Goal: Find specific page/section: Find specific page/section

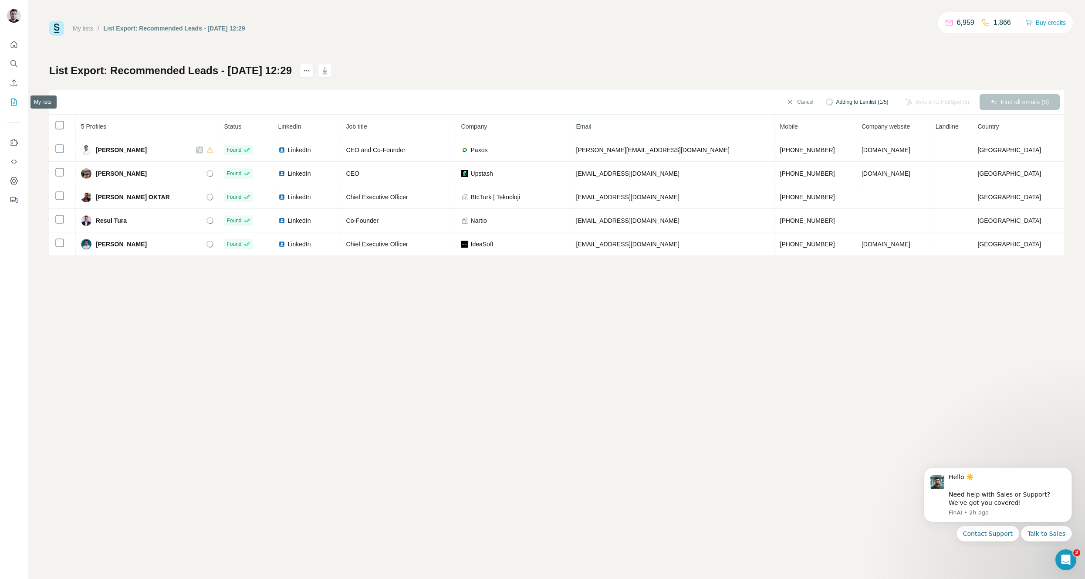
click at [12, 101] on icon "My lists" at bounding box center [14, 102] width 9 height 9
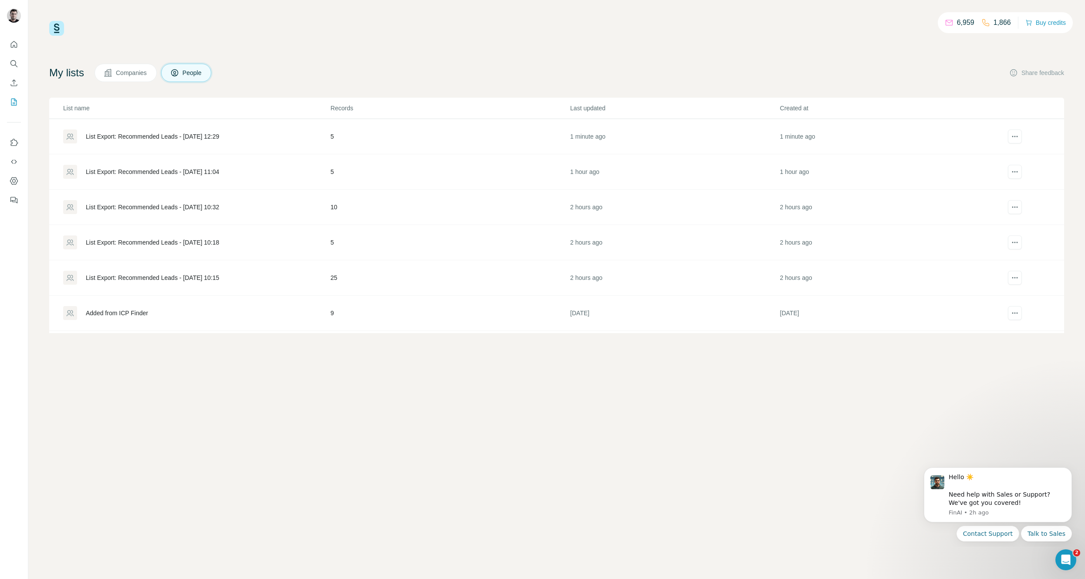
click at [137, 169] on div "List Export: Recommended Leads - 29/09/2025 11:04" at bounding box center [152, 171] width 133 height 9
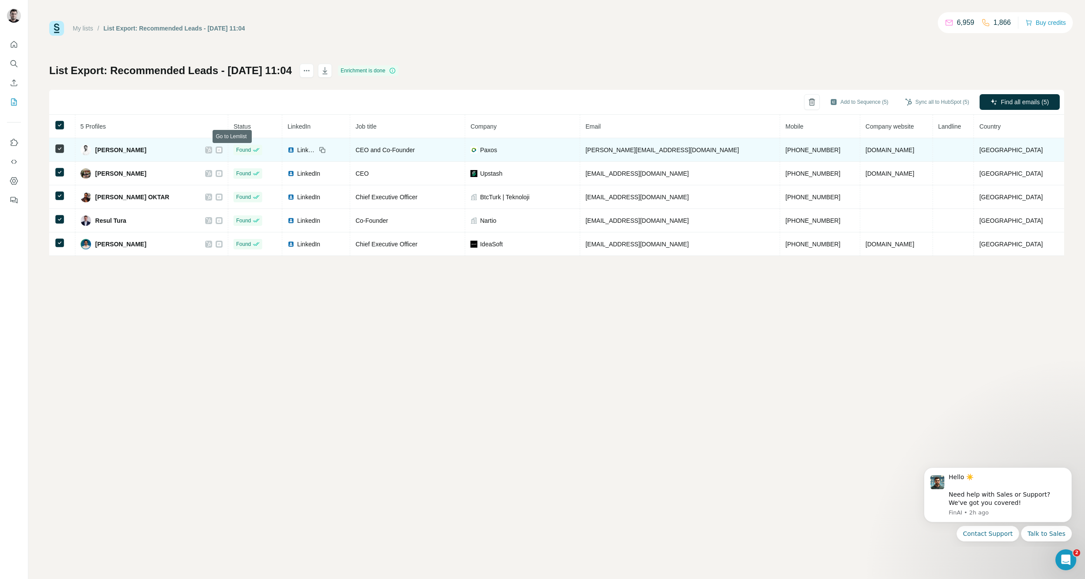
click at [221, 150] on icon at bounding box center [219, 150] width 4 height 4
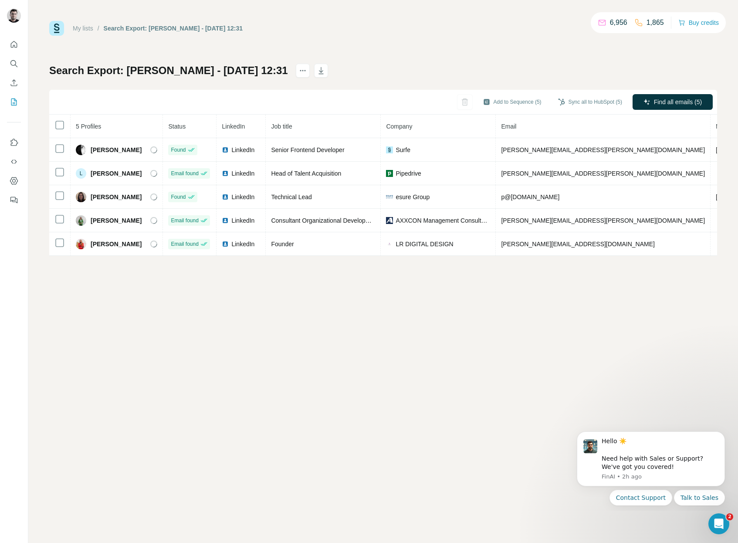
click at [266, 298] on div "My lists / Search Export: luisa - 29/09/2025 12:31 6,956 1,865 Buy credits Sear…" at bounding box center [383, 271] width 710 height 543
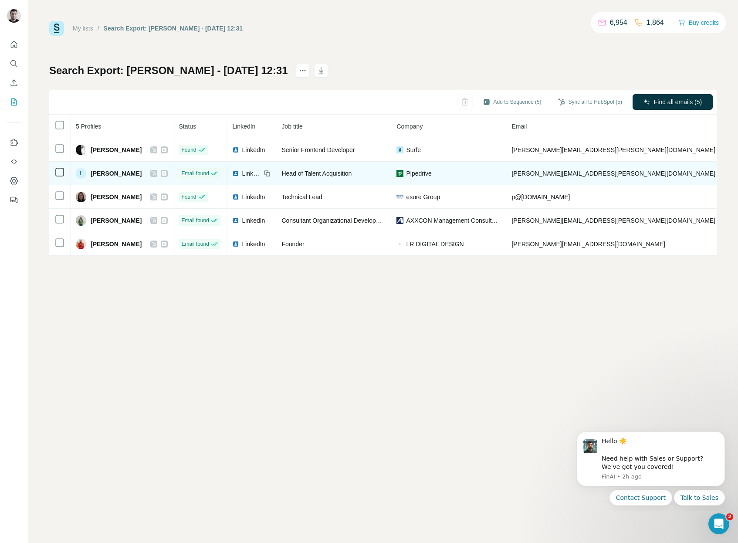
click at [162, 173] on icon at bounding box center [164, 173] width 4 height 4
